Goal: Transaction & Acquisition: Subscribe to service/newsletter

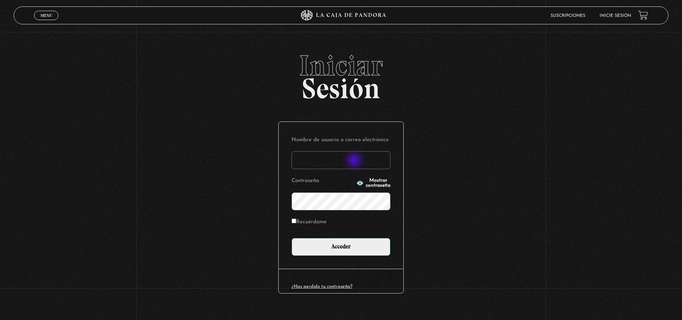
click at [355, 161] on input "Nombre de usuario o correo electrónico" at bounding box center [341, 160] width 99 height 18
click at [383, 160] on input "Nombre de usuario o correo electrónico" at bounding box center [341, 160] width 99 height 18
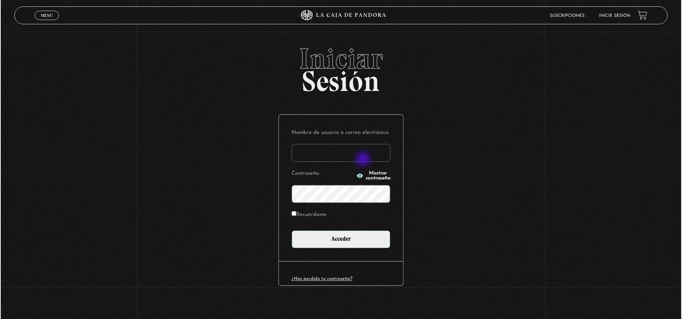
scroll to position [7, 0]
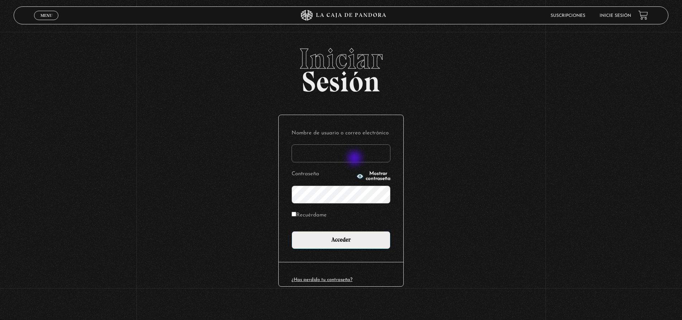
click at [356, 158] on input "Nombre de usuario o correo electrónico" at bounding box center [341, 153] width 99 height 18
type input "sboza87@gmail.com"
click at [296, 215] on input "Recuérdame" at bounding box center [294, 214] width 5 height 5
checkbox input "true"
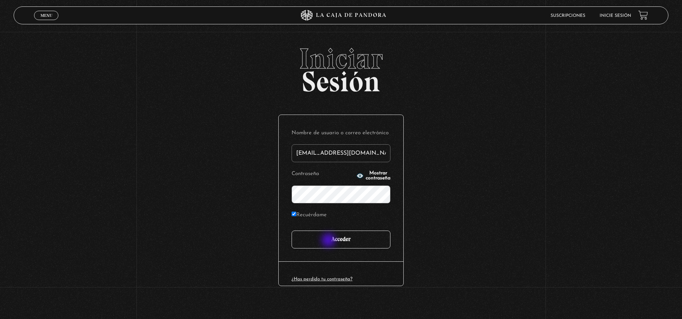
click at [329, 241] on input "Acceder" at bounding box center [341, 240] width 99 height 18
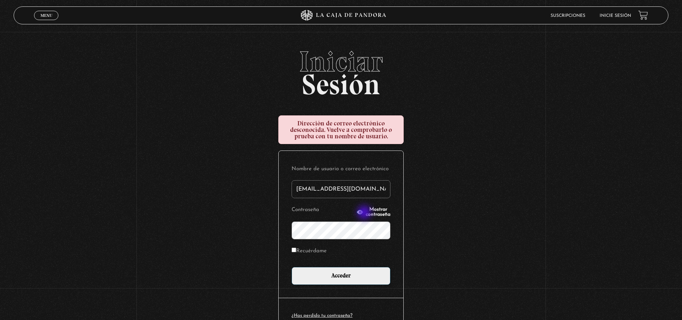
scroll to position [4, 0]
click at [366, 213] on span "Mostrar contraseña" at bounding box center [378, 212] width 25 height 10
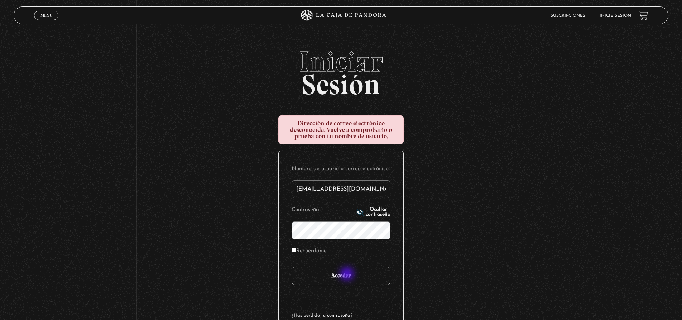
click at [348, 275] on input "Acceder" at bounding box center [341, 276] width 99 height 18
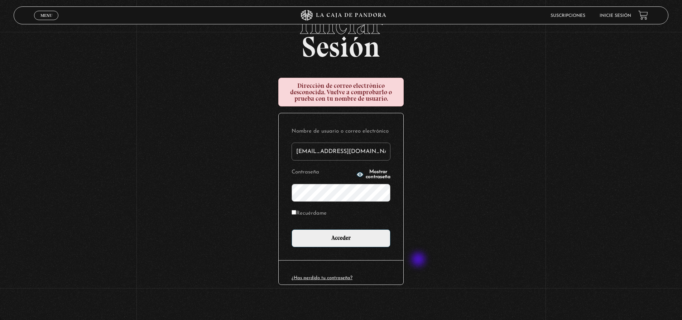
scroll to position [42, 0]
click at [481, 137] on div "Iniciar Sesión Dirección de correo electrónico desconocida. Vuelve a comprobarl…" at bounding box center [341, 163] width 682 height 307
click at [583, 18] on li "Suscripciones" at bounding box center [568, 15] width 35 height 11
click at [571, 16] on link "Suscripciones" at bounding box center [568, 16] width 35 height 4
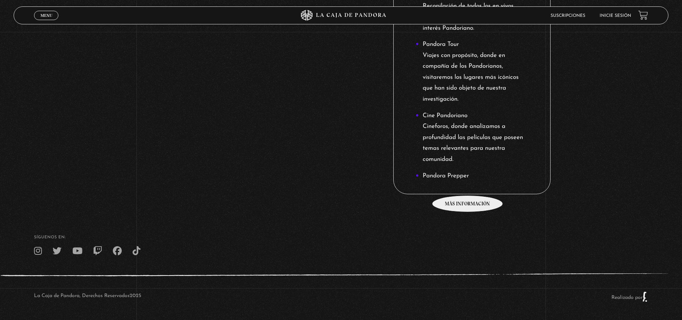
scroll to position [815, 0]
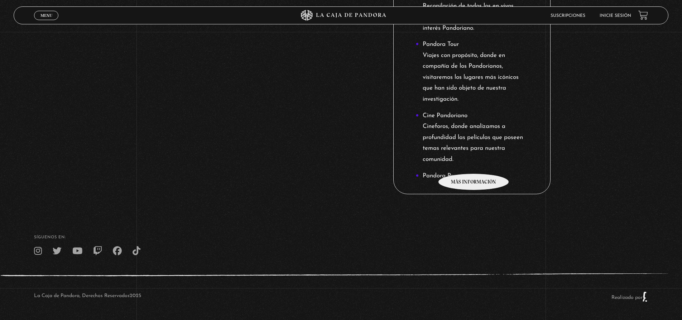
click at [474, 163] on li "Cine Pandoriano Cineforos, donde analizamos a profundidad las películas que pos…" at bounding box center [472, 137] width 113 height 55
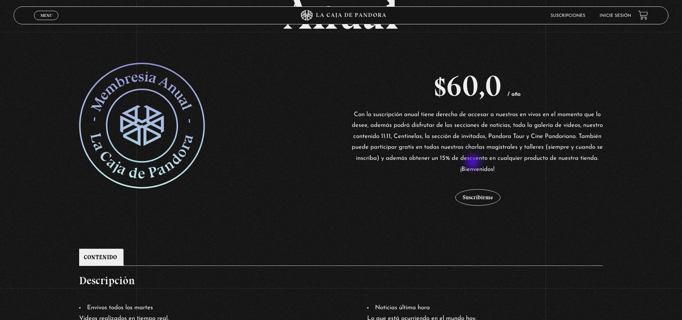
scroll to position [109, 0]
click at [485, 195] on button "Suscribirme" at bounding box center [478, 197] width 45 height 16
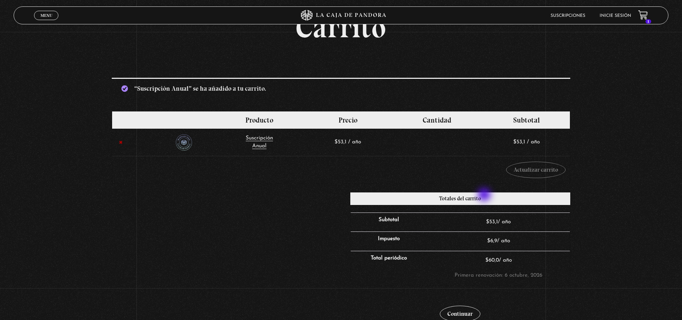
scroll to position [52, 0]
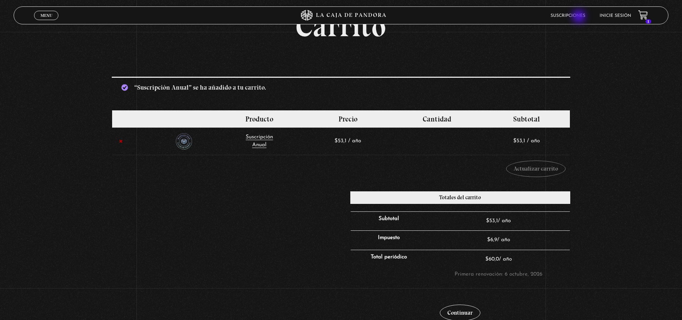
click at [580, 17] on link "Suscripciones" at bounding box center [568, 16] width 35 height 4
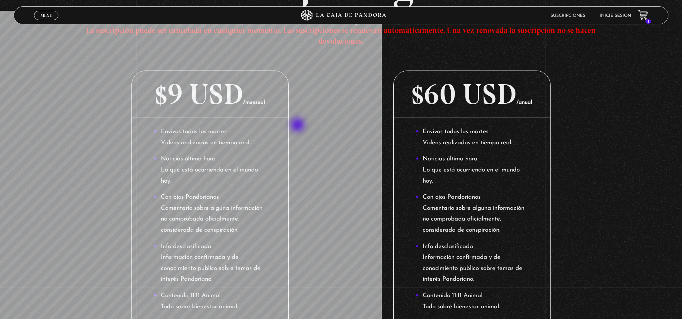
scroll to position [117, 0]
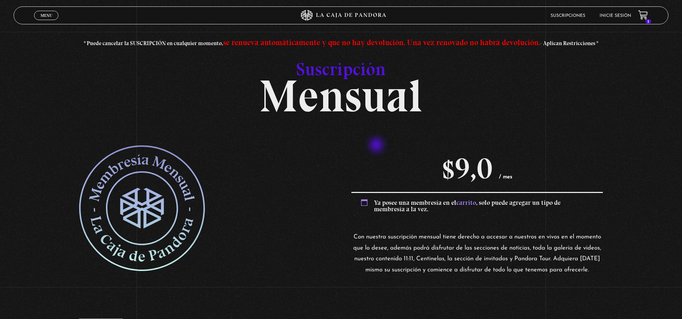
scroll to position [25, 0]
click at [364, 204] on div "Ya posee una membresía en el carrito , solo puede agregar un tipo de membresía …" at bounding box center [478, 205] width 252 height 27
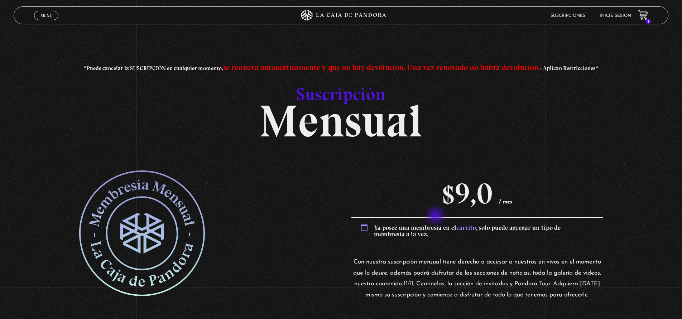
scroll to position [0, 0]
click at [642, 16] on icon at bounding box center [643, 14] width 9 height 8
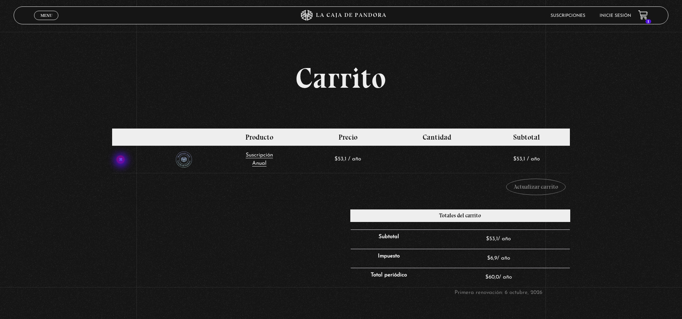
click at [122, 161] on link "×" at bounding box center [120, 160] width 8 height 8
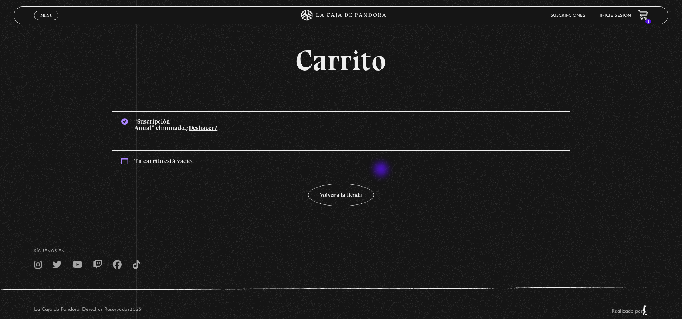
scroll to position [32, 0]
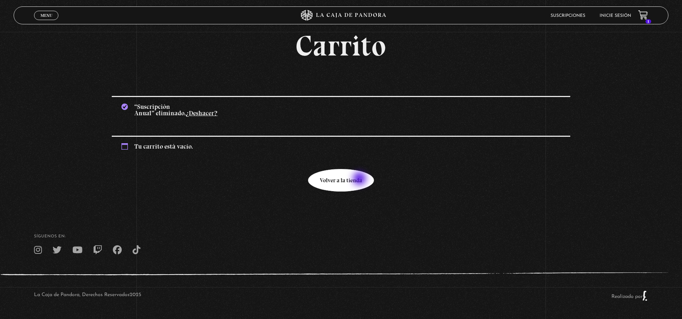
click at [360, 180] on link "Volver a la tienda" at bounding box center [341, 180] width 66 height 23
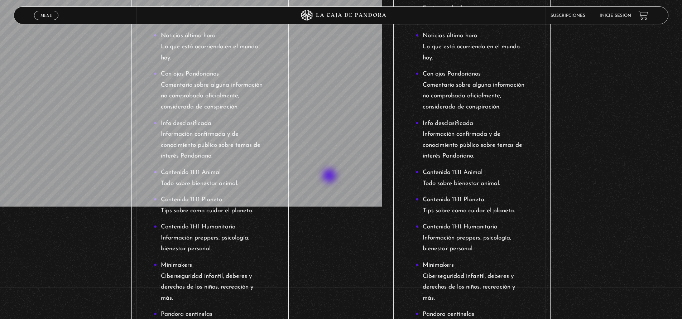
scroll to position [240, 2]
click at [271, 175] on link "$9 USD /mensual Envivos todos los martes Videos realizados en tiempo real. Noti…" at bounding box center [210, 230] width 157 height 567
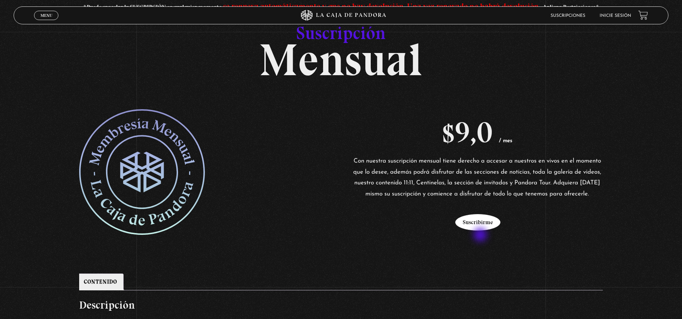
scroll to position [61, 0]
click at [481, 231] on button "Suscribirme" at bounding box center [478, 222] width 45 height 16
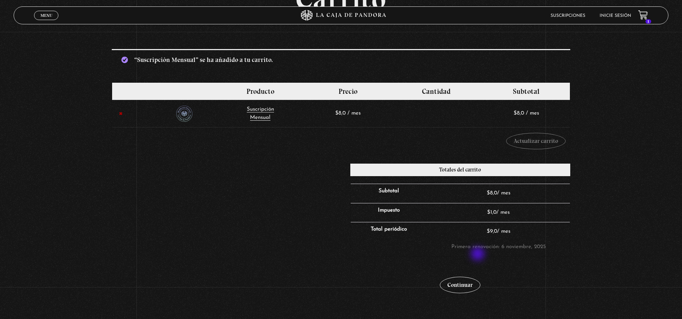
scroll to position [80, 0]
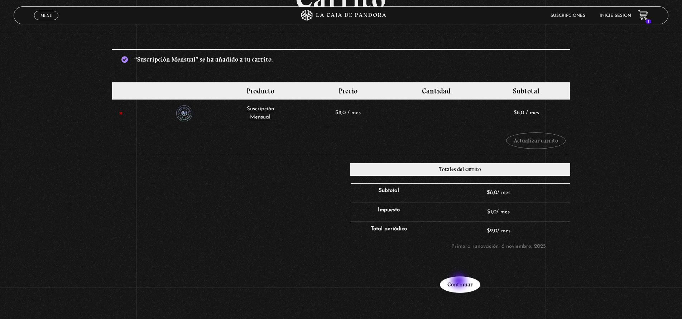
click at [460, 282] on link "Continuar" at bounding box center [460, 285] width 40 height 16
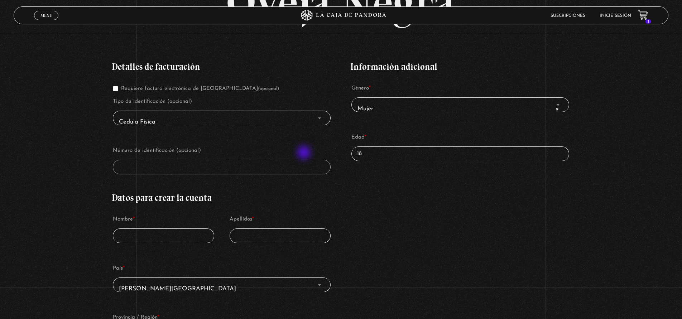
scroll to position [112, 0]
click at [117, 88] on input "Requiere factura electrónica de Costa Rica (opcional)" at bounding box center [115, 87] width 5 height 5
checkbox input "false"
click at [182, 120] on span "Cedula Fisica" at bounding box center [221, 121] width 211 height 16
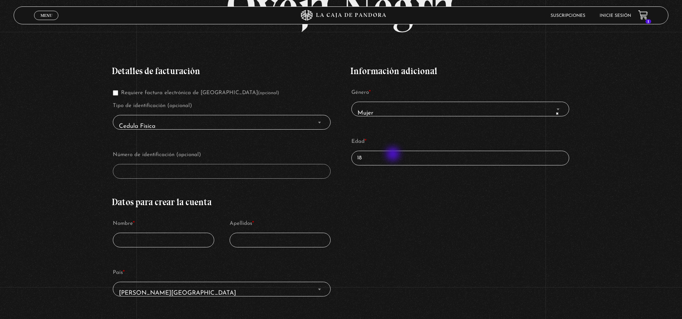
scroll to position [106, 0]
click at [392, 159] on input "18" at bounding box center [461, 158] width 218 height 15
type input "1"
type input "37"
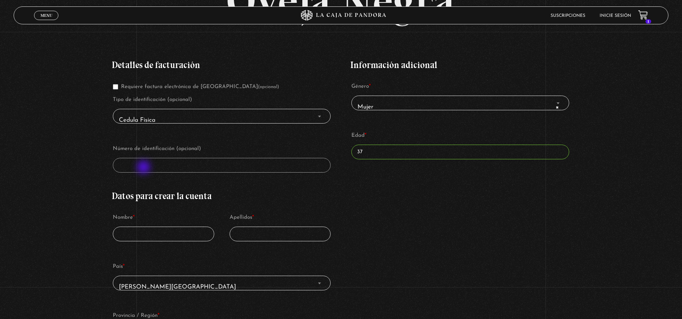
scroll to position [113, 0]
click at [374, 156] on input "37" at bounding box center [461, 151] width 218 height 15
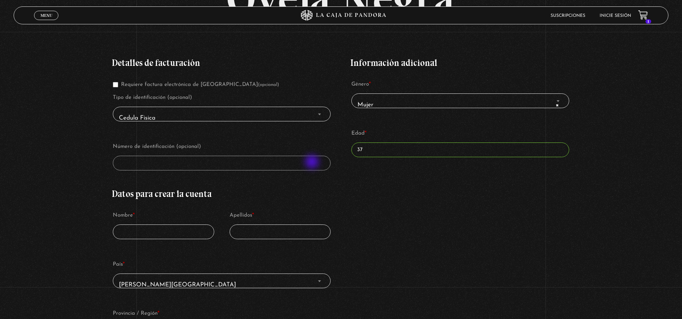
scroll to position [118, 0]
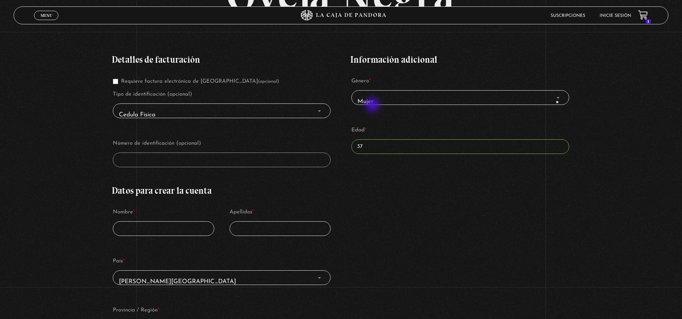
click at [377, 103] on span "× Mujer" at bounding box center [460, 102] width 211 height 16
click at [280, 109] on span "Cedula Fisica" at bounding box center [221, 115] width 211 height 16
click at [325, 111] on span "Cedula Fisica" at bounding box center [221, 115] width 211 height 16
click at [322, 113] on span "Finalizar compra" at bounding box center [319, 110] width 7 height 9
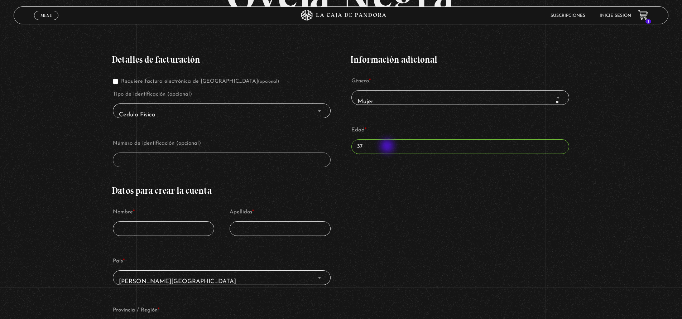
click at [388, 147] on input "37" at bounding box center [461, 146] width 218 height 15
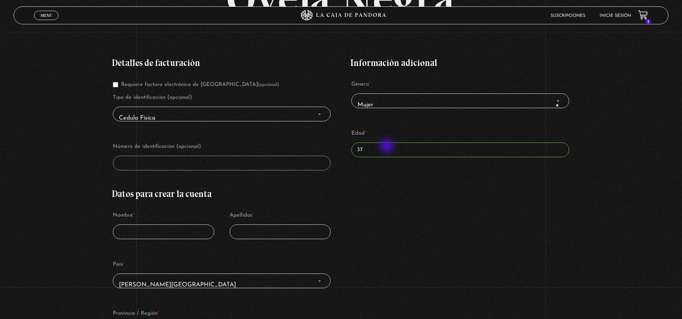
click at [388, 147] on input "37" at bounding box center [461, 150] width 218 height 15
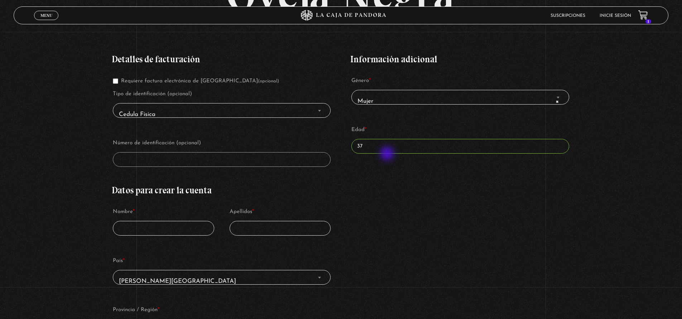
click at [388, 157] on div "Información adicional Género * Mujer Hombre × Mujer Edad * 37" at bounding box center [461, 108] width 220 height 129
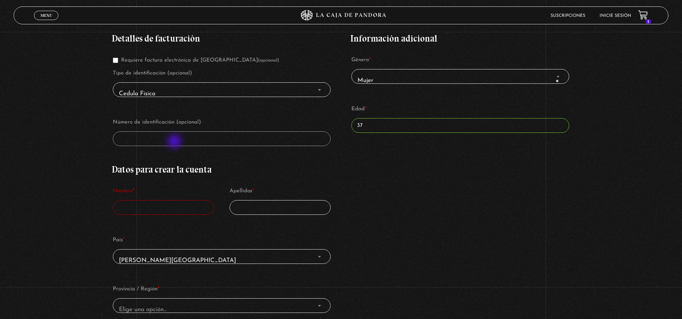
scroll to position [140, 0]
click at [176, 208] on input "Nombre *" at bounding box center [163, 206] width 101 height 15
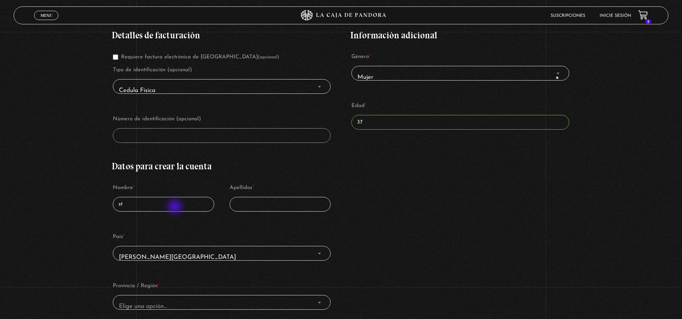
type input "s"
type input "Stephanie"
type input "Boza"
click at [144, 258] on span "Costa Rica" at bounding box center [221, 257] width 211 height 16
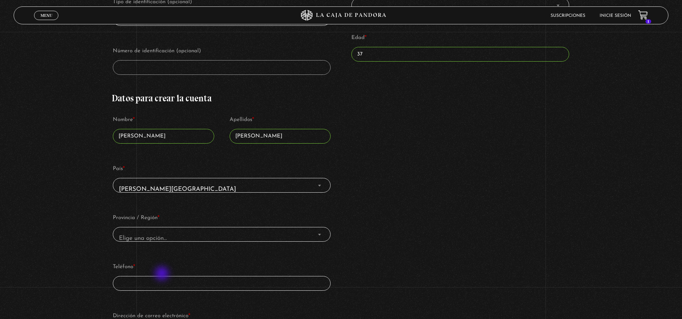
scroll to position [214, 0]
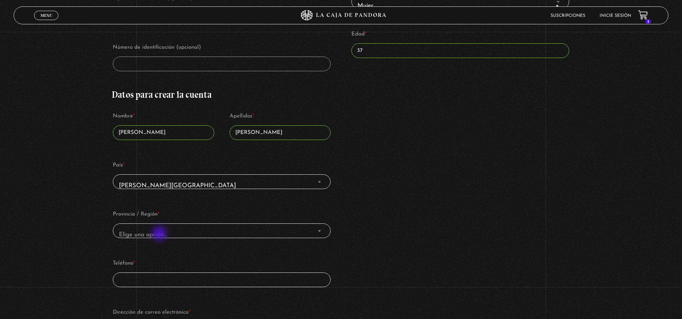
click at [161, 233] on span "Elige una opción…" at bounding box center [143, 235] width 48 height 6
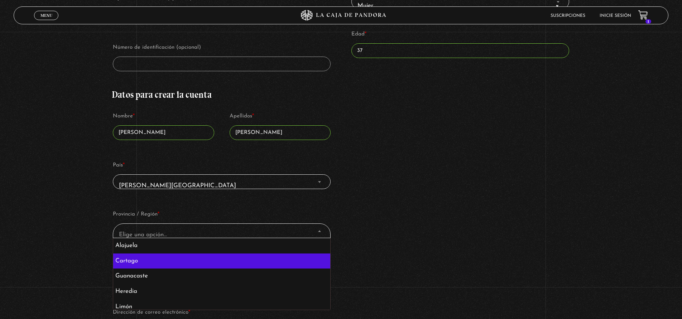
select select "CR-C"
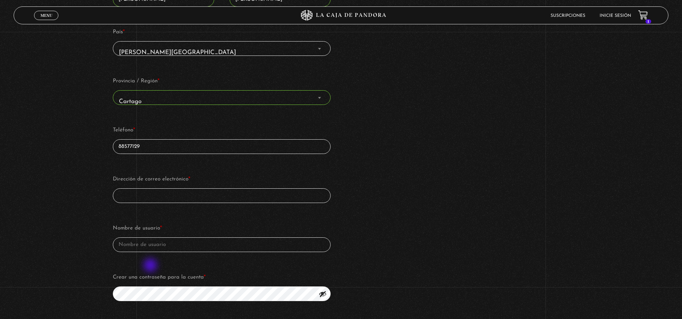
scroll to position [348, 0]
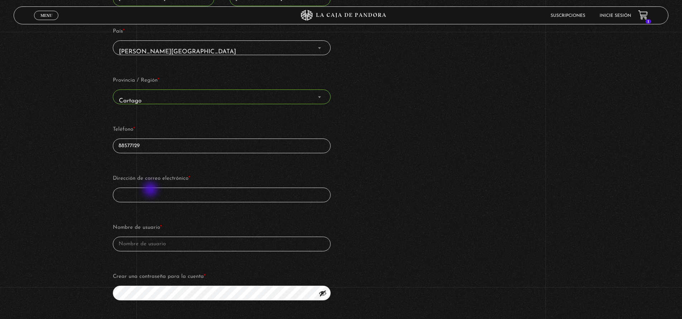
type input "88577129"
type input "sboza87@gmail.com"
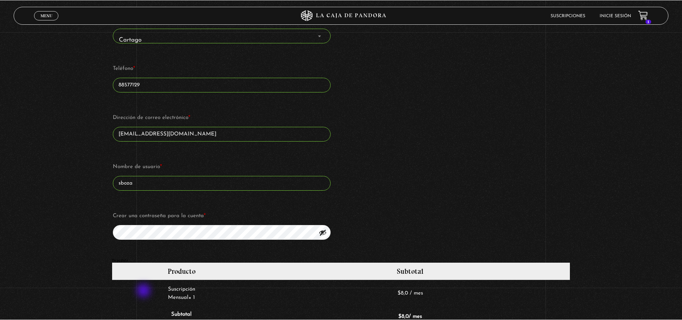
scroll to position [411, 0]
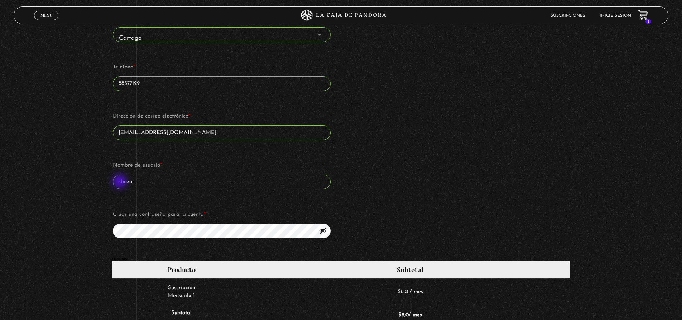
click at [120, 182] on input "sboza" at bounding box center [222, 182] width 218 height 15
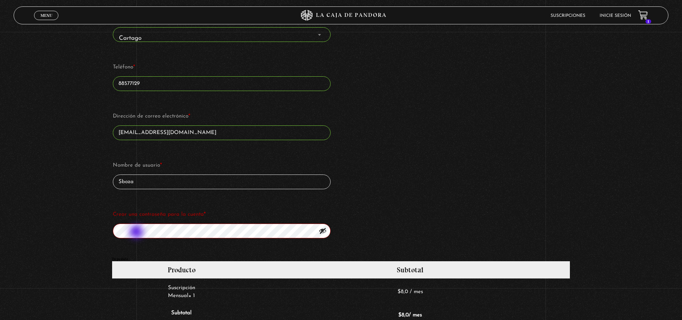
type input "Sboza"
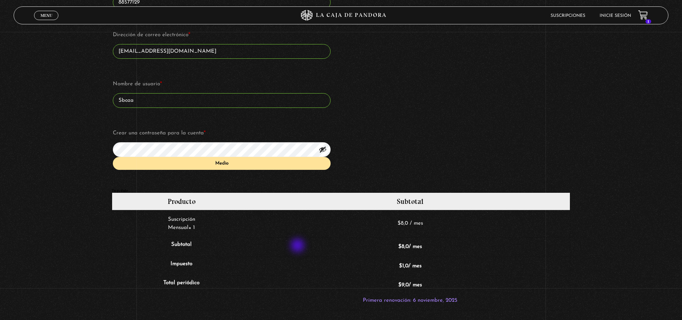
scroll to position [499, 0]
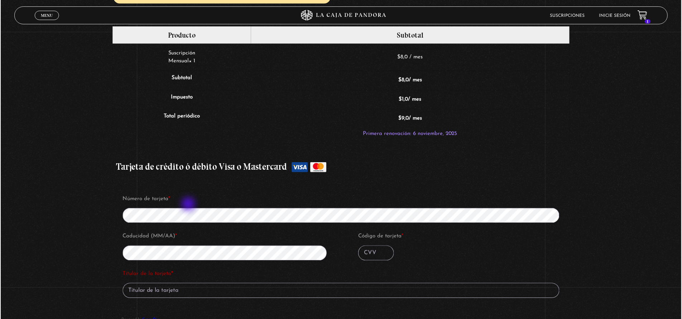
scroll to position [659, 0]
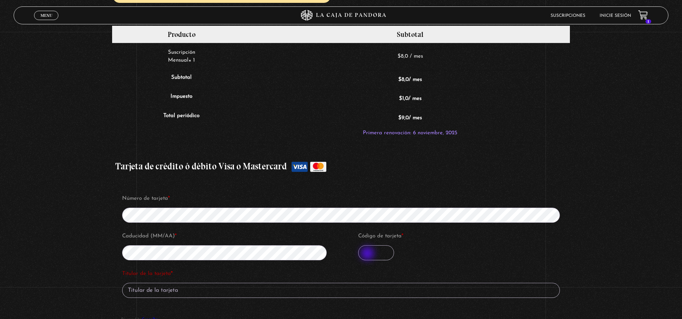
click at [368, 254] on input "Código de tarjeta *" at bounding box center [376, 252] width 36 height 15
type input "559"
click at [205, 292] on input "Titular de la tarjeta *" at bounding box center [341, 290] width 438 height 15
type input "s"
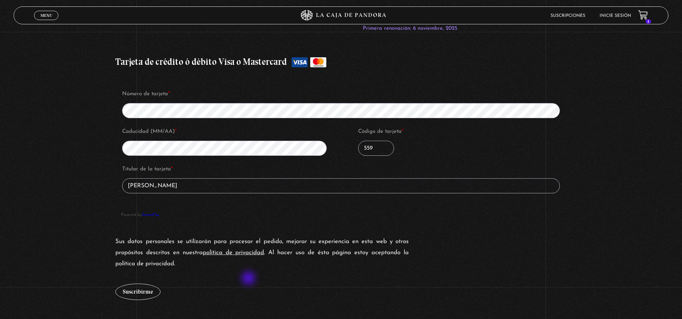
scroll to position [766, 0]
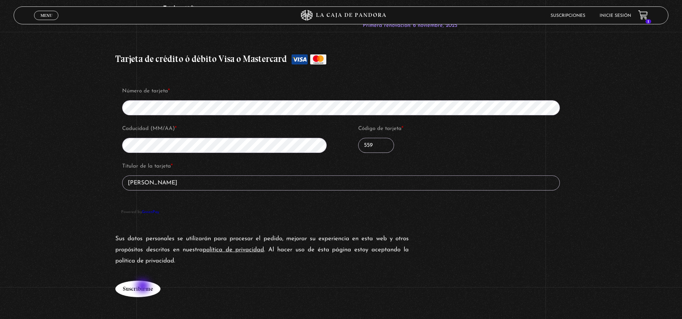
type input "Stephanie Boza Vargas"
click at [144, 287] on button "Suscribirme" at bounding box center [137, 289] width 45 height 16
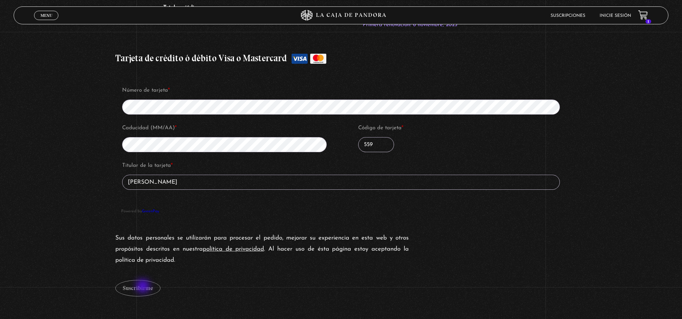
scroll to position [768, 0]
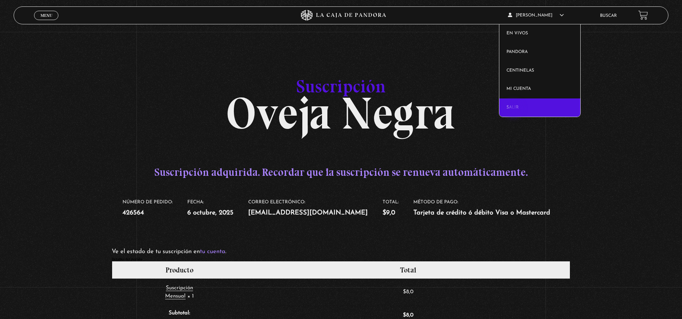
click at [515, 110] on link "Salir" at bounding box center [540, 108] width 81 height 19
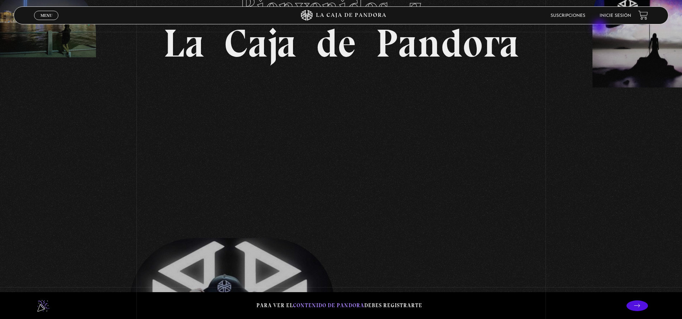
scroll to position [135, 0]
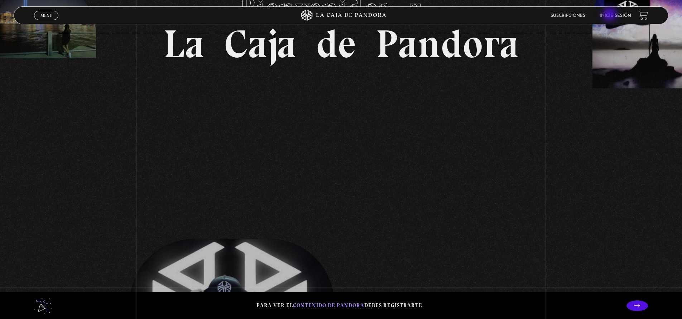
click at [611, 15] on link "Inicie sesión" at bounding box center [616, 16] width 32 height 4
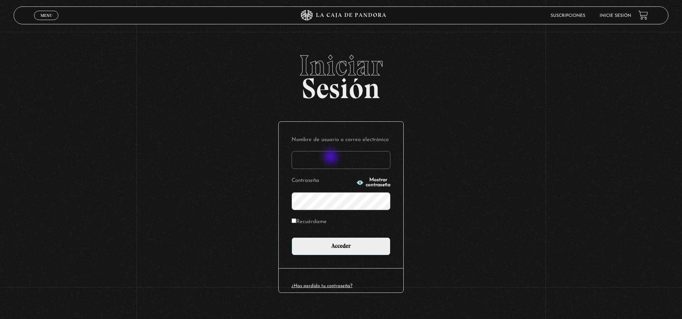
click at [332, 157] on input "Nombre de usuario o correo electrónico" at bounding box center [341, 160] width 99 height 18
type input "[EMAIL_ADDRESS][DOMAIN_NAME]"
click at [368, 186] on button "Mostrar contraseña" at bounding box center [374, 183] width 34 height 10
click at [284, 200] on div "Nombre de usuario o correo electrónico sboza87@gmail.com Contraseña Ocultar con…" at bounding box center [341, 195] width 125 height 147
click at [296, 223] on input "Recuérdame" at bounding box center [294, 221] width 5 height 5
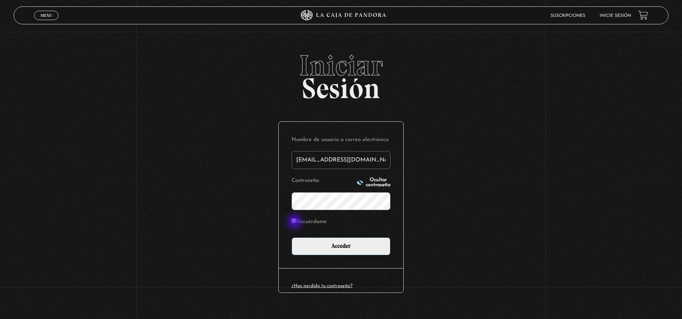
checkbox input "true"
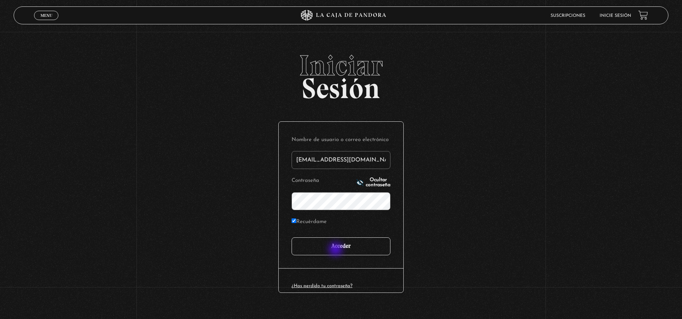
click at [337, 250] on input "Acceder" at bounding box center [341, 247] width 99 height 18
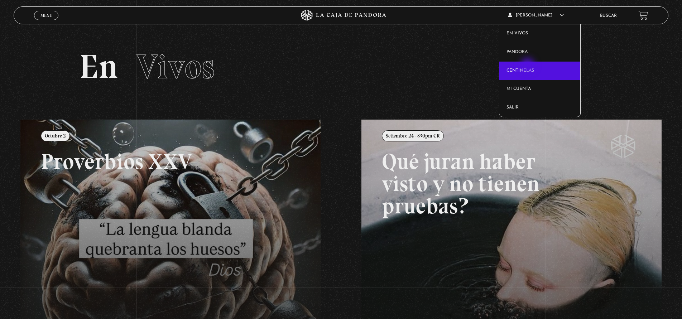
click at [529, 66] on link "Centinelas" at bounding box center [540, 71] width 81 height 19
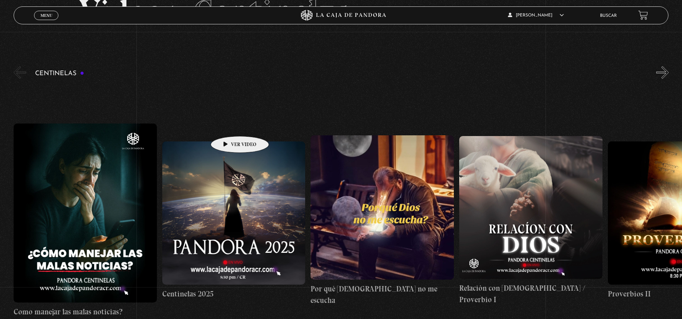
scroll to position [57, 0]
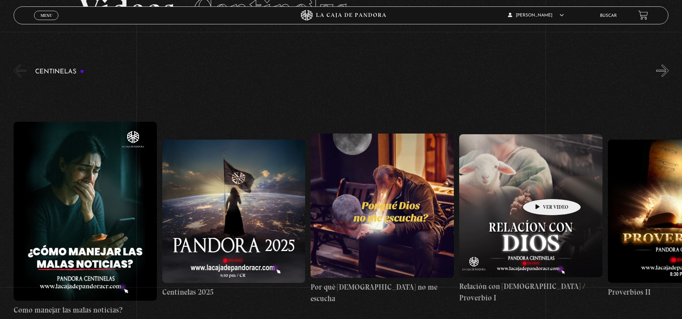
click at [541, 188] on figure at bounding box center [530, 205] width 143 height 143
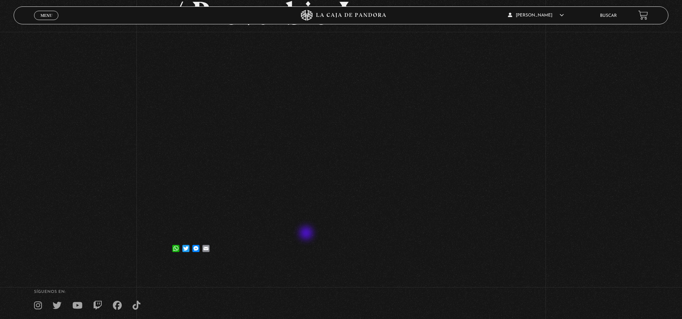
scroll to position [146, 0]
click at [307, 266] on footer "SÍguenos en: La Caja de Pandora, Derechos Reservados 2025 Realizado por" at bounding box center [341, 321] width 682 height 110
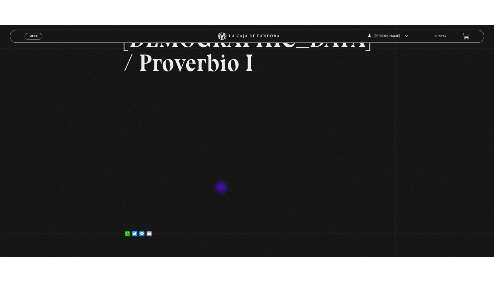
scroll to position [109, 0]
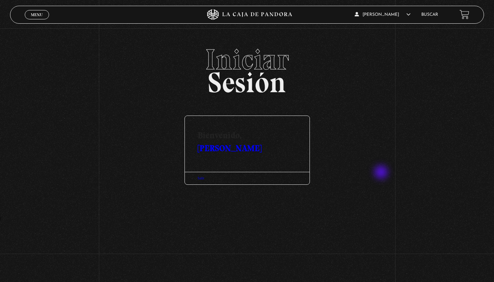
click at [382, 173] on div "Iniciar Sesión [PERSON_NAME] Salir" at bounding box center [247, 131] width 494 height 172
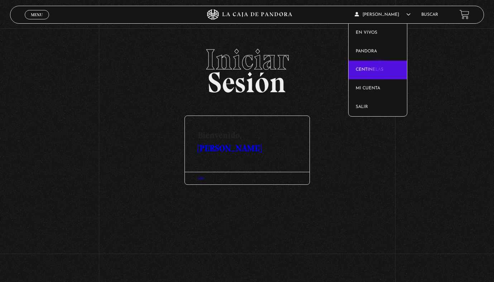
click at [380, 70] on link "Centinelas" at bounding box center [378, 70] width 58 height 19
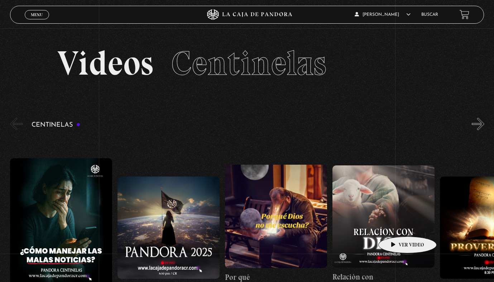
click at [396, 225] on figure at bounding box center [384, 216] width 102 height 102
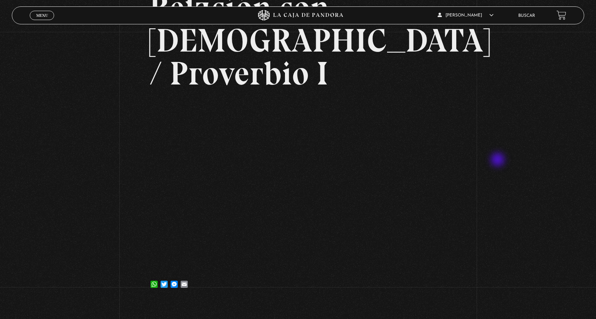
scroll to position [65, 0]
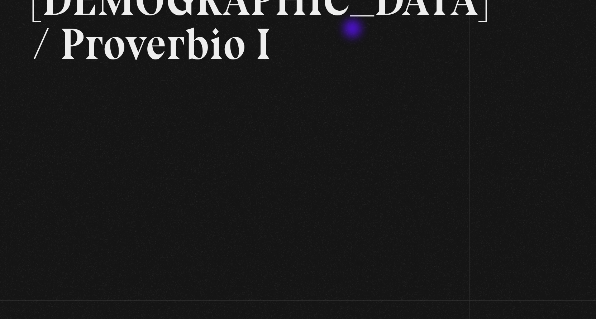
click at [390, 84] on div "Volver [DATE] Relación con [DEMOGRAPHIC_DATA] / Proverbio I WhatsApp Twitter Me…" at bounding box center [298, 145] width 596 height 356
